Goal: Task Accomplishment & Management: Use online tool/utility

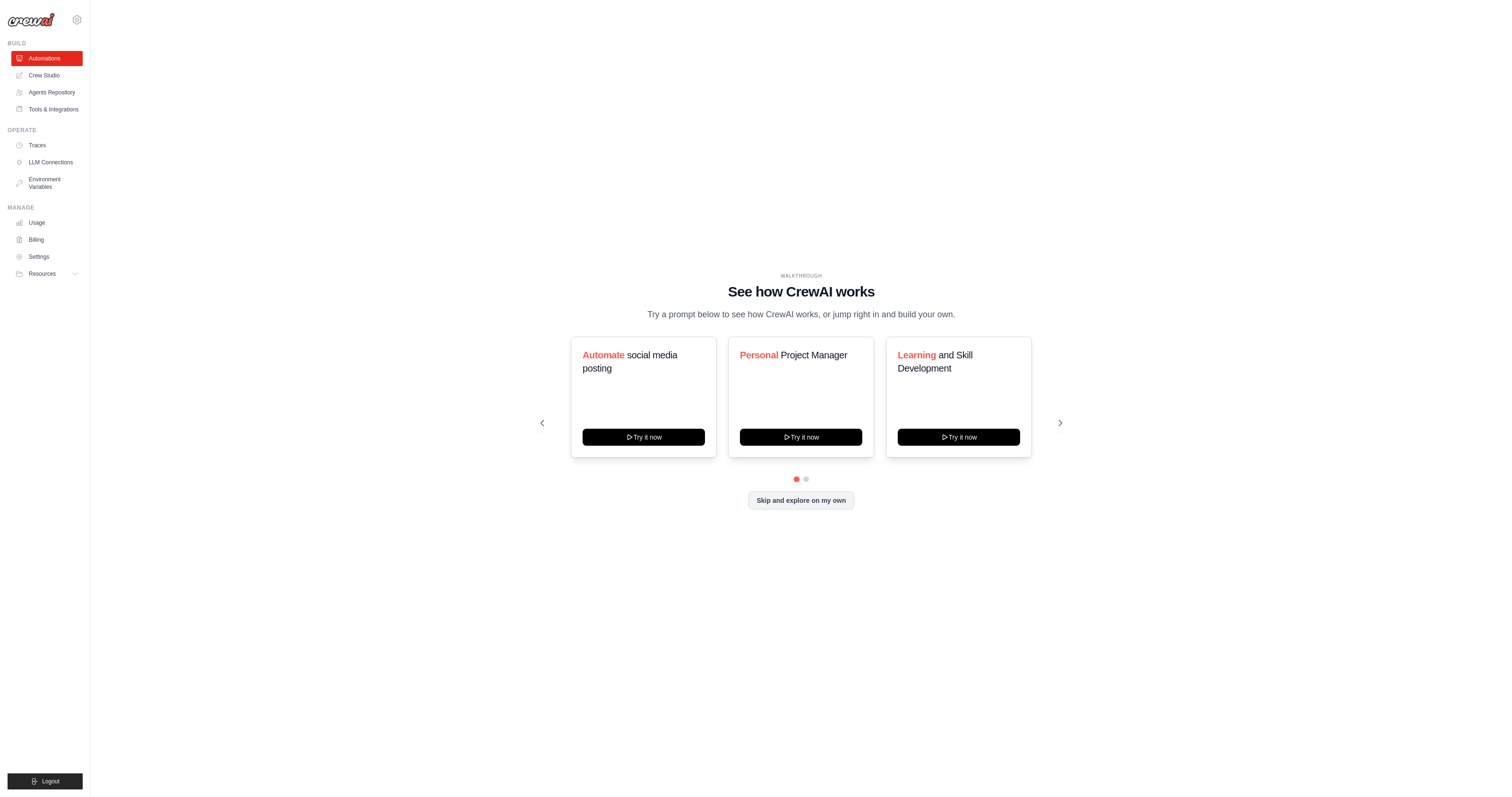
click at [462, 414] on div "WALKTHROUGH See how CrewAI works Try a prompt below to see how CrewAI works, or…" at bounding box center [801, 398] width 1391 height 779
click at [36, 106] on link "Tools & Integrations" at bounding box center [48, 109] width 71 height 15
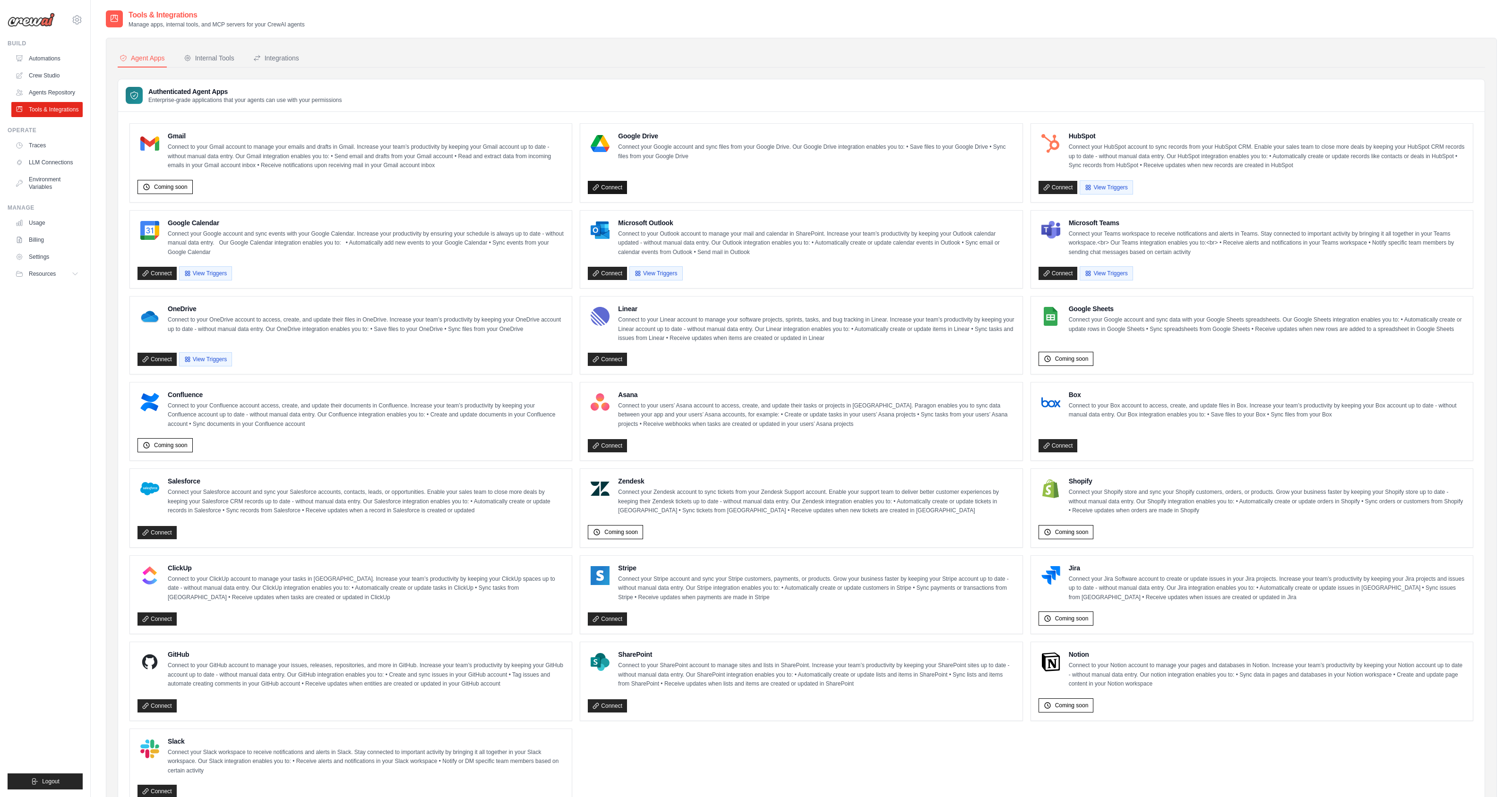
click at [617, 192] on link "Connect" at bounding box center [607, 188] width 39 height 14
click at [51, 777] on button "Logout" at bounding box center [45, 782] width 75 height 16
